Goal: Task Accomplishment & Management: Use online tool/utility

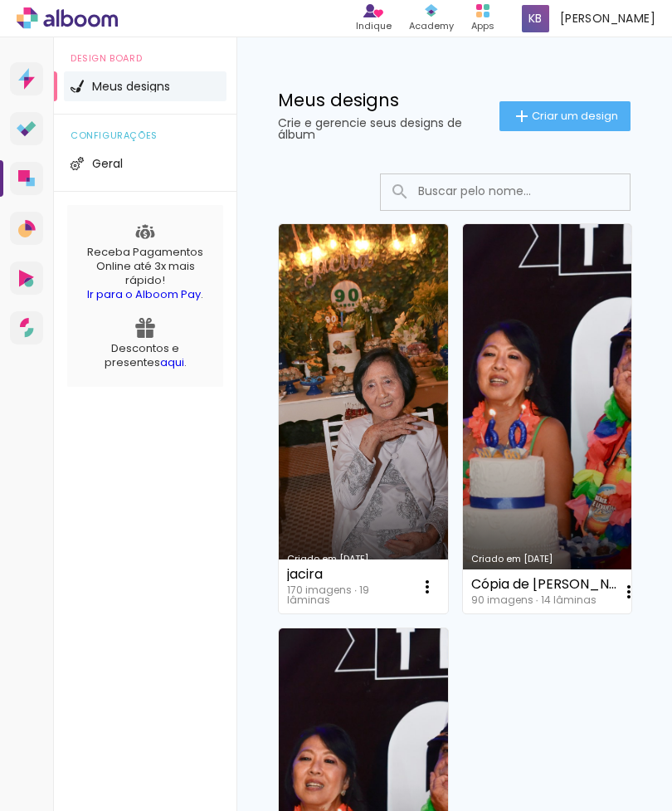
click at [513, 110] on iron-icon at bounding box center [522, 116] width 20 height 20
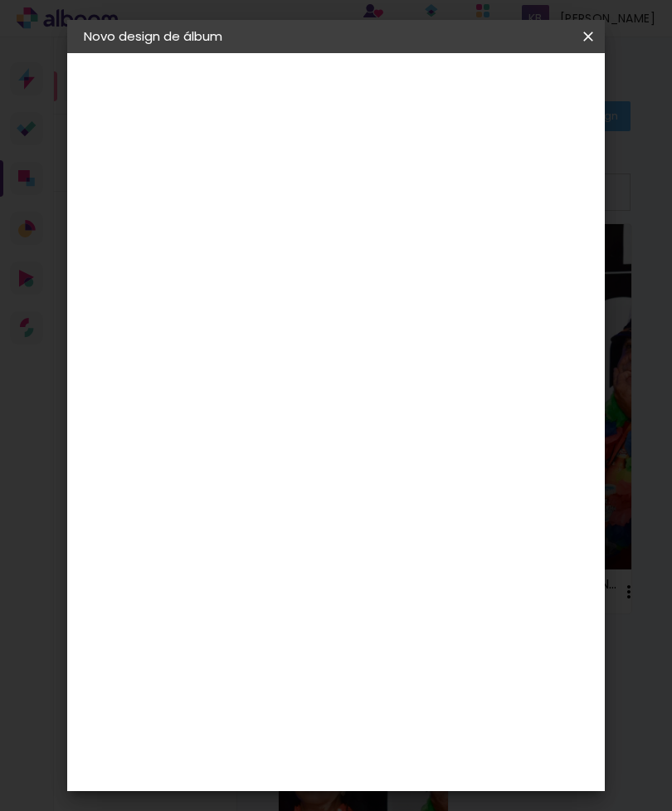
click at [355, 211] on input at bounding box center [355, 223] width 0 height 26
type input "Gestante portfolio"
click at [525, 100] on paper-button "Avançar" at bounding box center [484, 88] width 81 height 28
click at [290, 492] on div "Foto 15" at bounding box center [275, 505] width 30 height 27
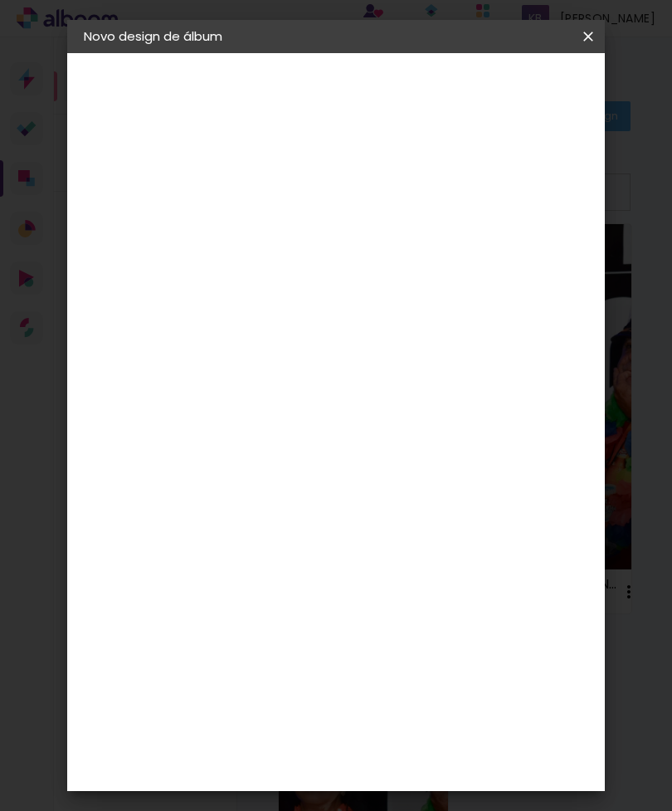
click at [571, 90] on paper-button "Avançar" at bounding box center [539, 88] width 81 height 28
click at [464, 596] on span "25 × 25 cm" at bounding box center [451, 599] width 61 height 44
click at [0, 0] on slot "Avançar" at bounding box center [0, 0] width 0 height 0
click at [539, 89] on span "Iniciar design" at bounding box center [520, 93] width 38 height 23
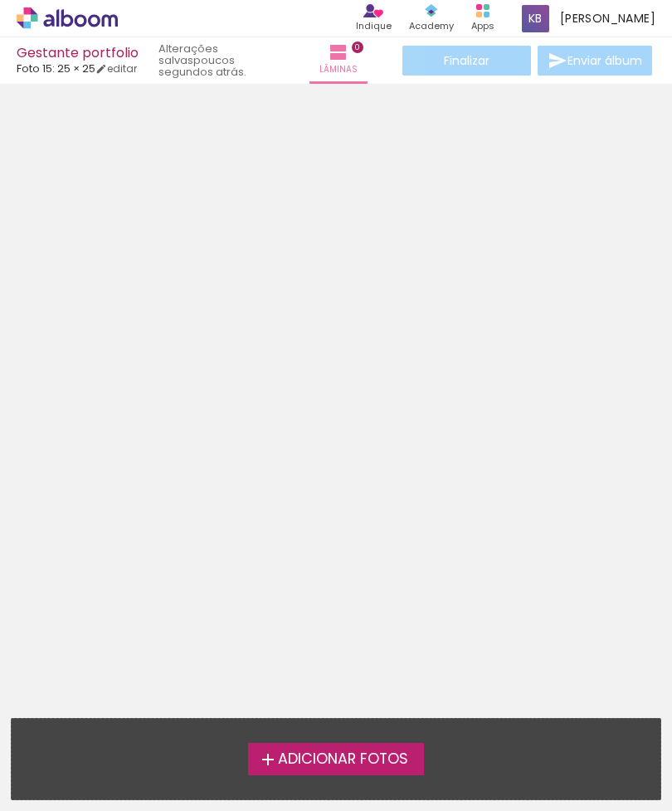
click at [408, 752] on span "Adicionar Fotos" at bounding box center [343, 759] width 130 height 15
click at [0, 0] on input "file" at bounding box center [0, 0] width 0 height 0
click at [294, 752] on span "Adicionar Fotos" at bounding box center [343, 759] width 130 height 15
click at [0, 0] on input "file" at bounding box center [0, 0] width 0 height 0
click at [280, 766] on span "Adicionar Fotos" at bounding box center [343, 759] width 130 height 15
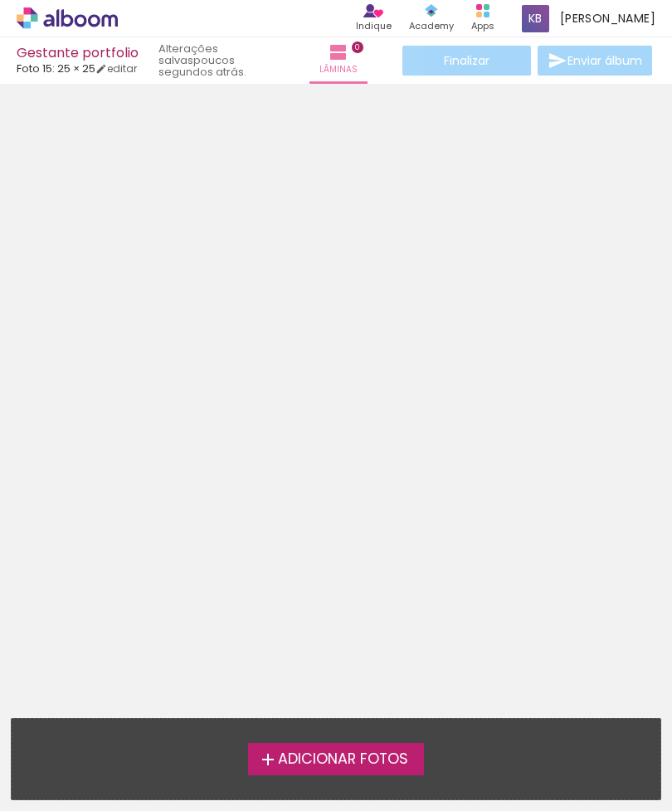
click at [0, 0] on input "file" at bounding box center [0, 0] width 0 height 0
click at [358, 743] on label "Adicionar Fotos" at bounding box center [336, 759] width 177 height 32
click at [0, 0] on input "file" at bounding box center [0, 0] width 0 height 0
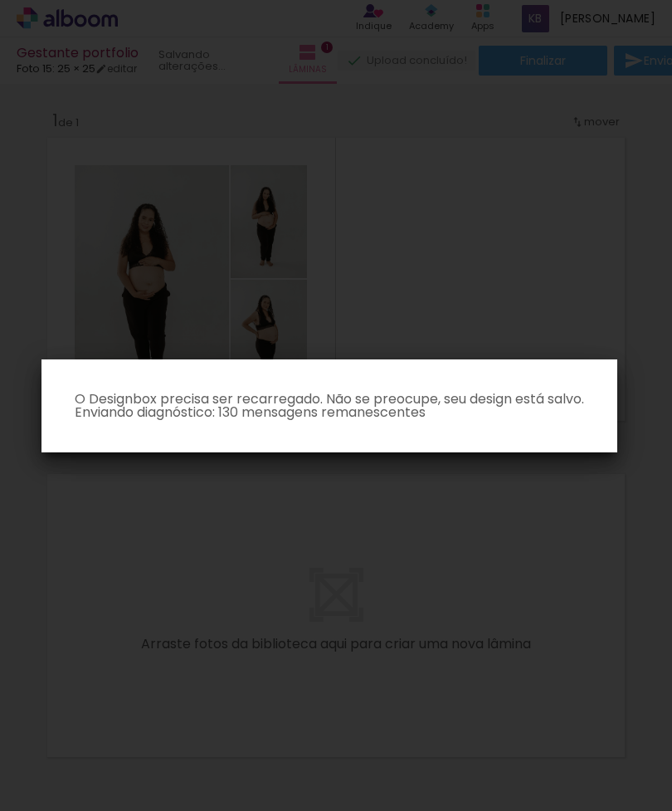
click at [459, 404] on p "O Designbox precisa ser recarregado. Não se preocupe, seu design está salvo. En…" at bounding box center [329, 405] width 549 height 27
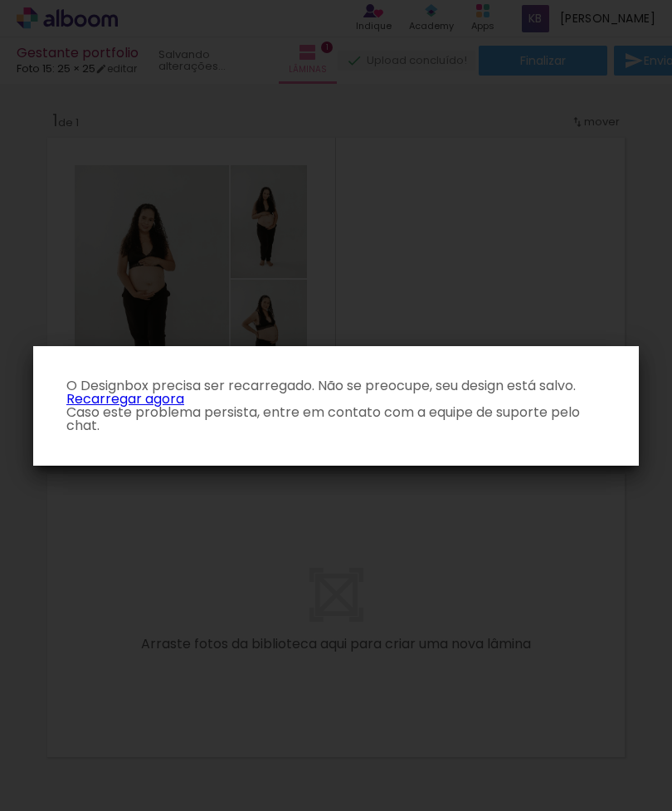
click at [126, 395] on link "Recarregar agora" at bounding box center [125, 398] width 118 height 19
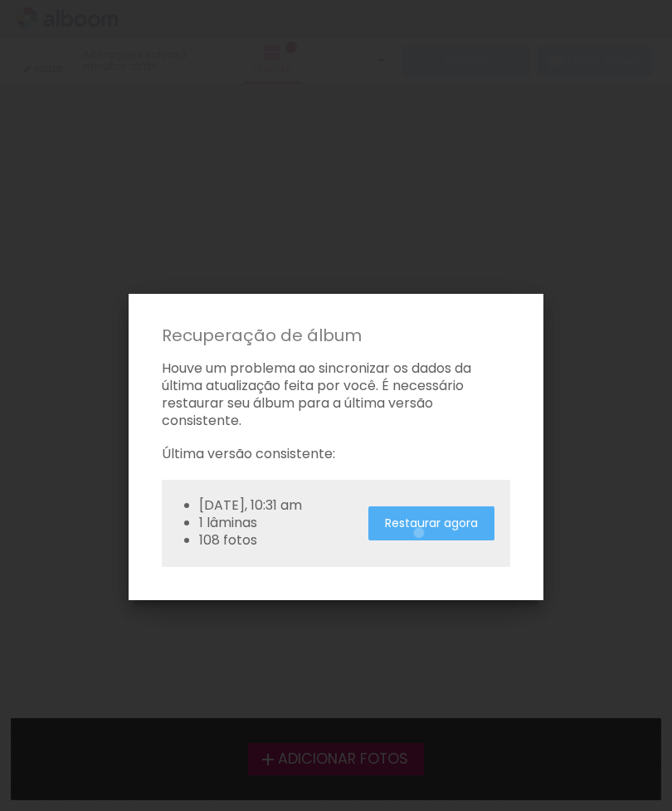
click at [421, 529] on paper-button "Restaurar agora" at bounding box center [431, 523] width 126 height 34
